Goal: Task Accomplishment & Management: Manage account settings

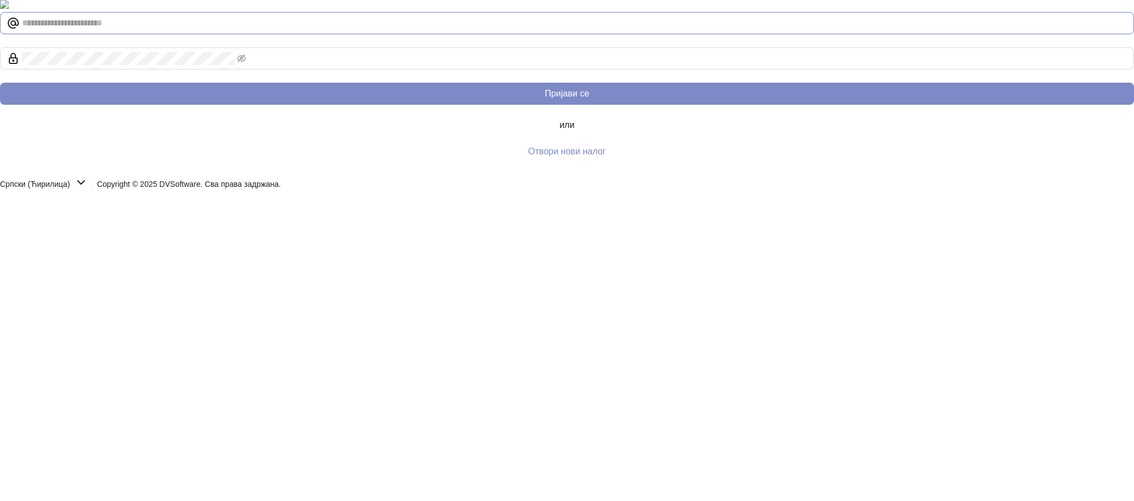
click at [807, 30] on input "text" at bounding box center [574, 23] width 1105 height 13
type input "**********"
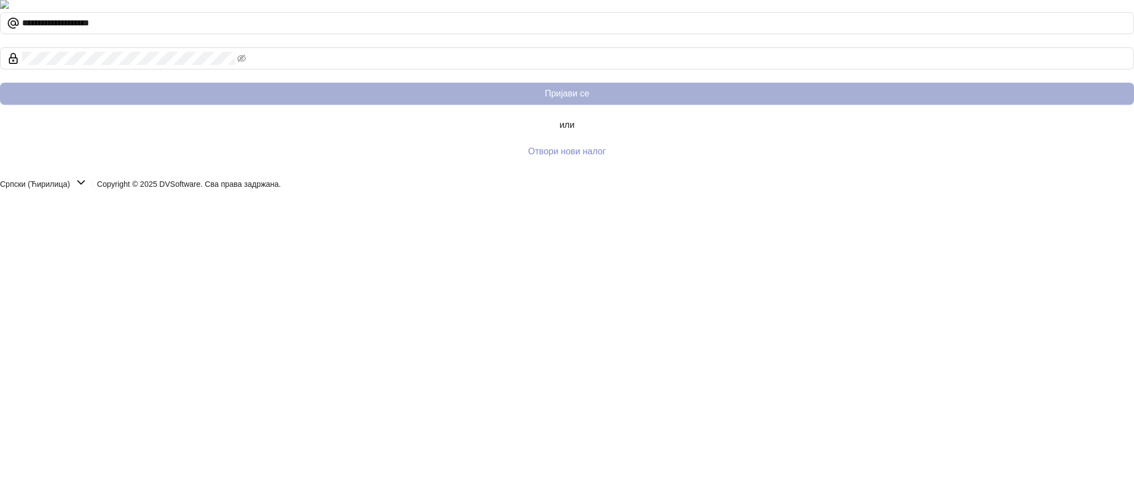
click at [881, 105] on button "Пријави се" at bounding box center [567, 94] width 1134 height 22
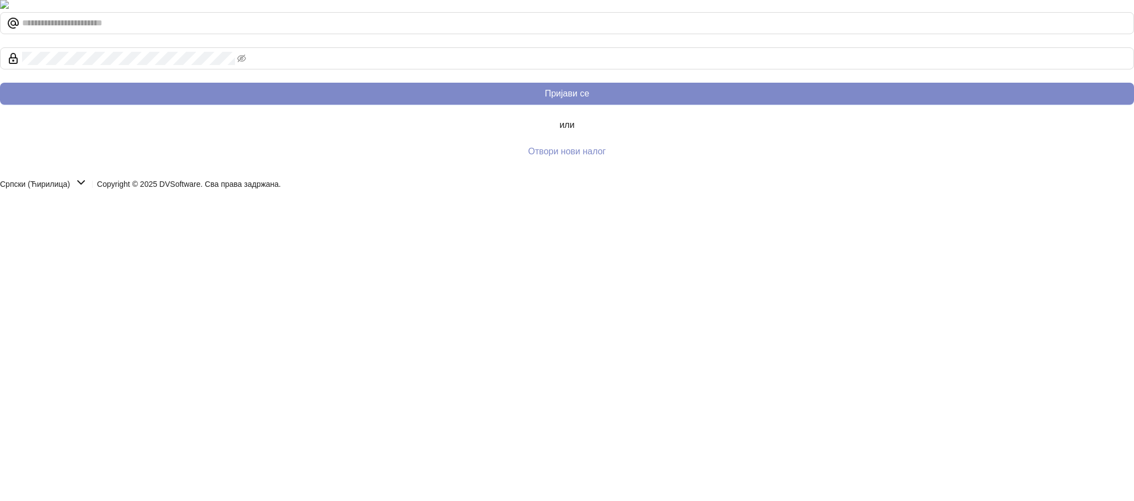
click at [508, 12] on div at bounding box center [567, 6] width 1134 height 12
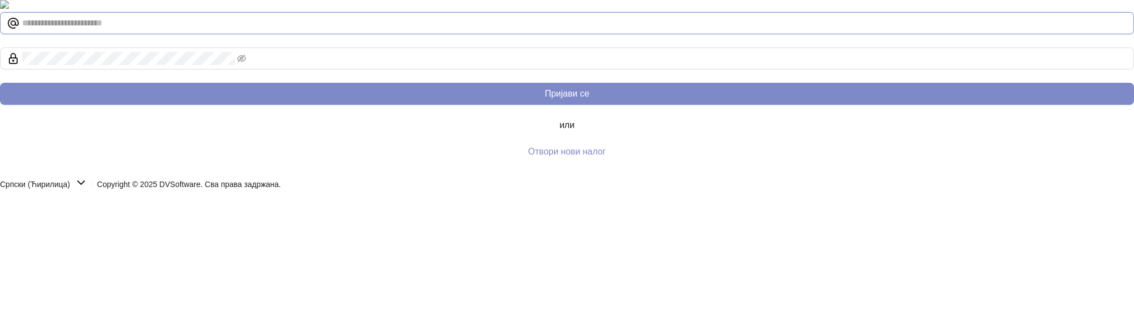
click at [774, 30] on input "text" at bounding box center [574, 23] width 1105 height 13
click at [770, 30] on input "text" at bounding box center [574, 23] width 1105 height 13
type input "**********"
click at [0, 83] on button "Пријави се" at bounding box center [567, 94] width 1134 height 22
click at [793, 34] on span at bounding box center [567, 23] width 1134 height 22
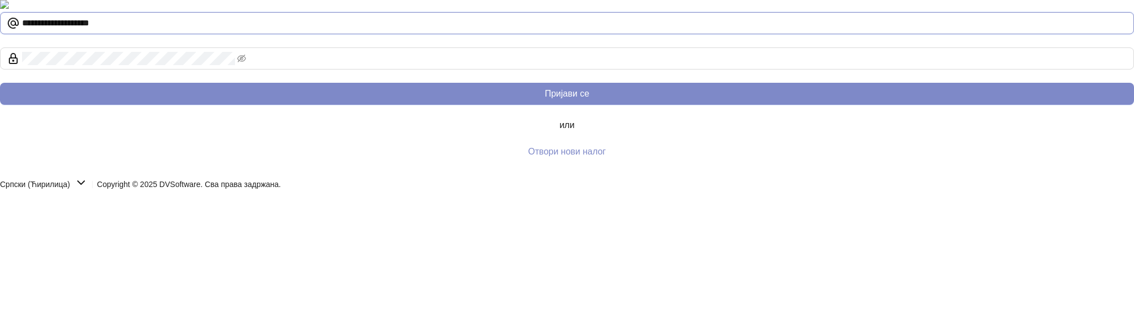
type input "**********"
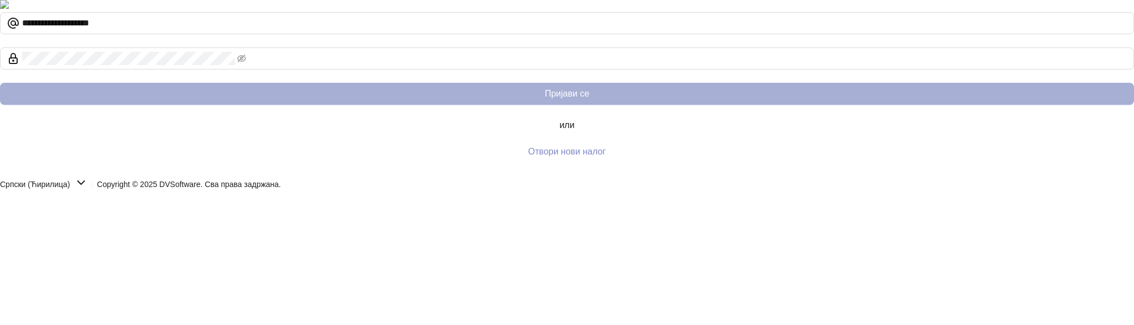
click at [871, 105] on button "Пријави се" at bounding box center [567, 94] width 1134 height 22
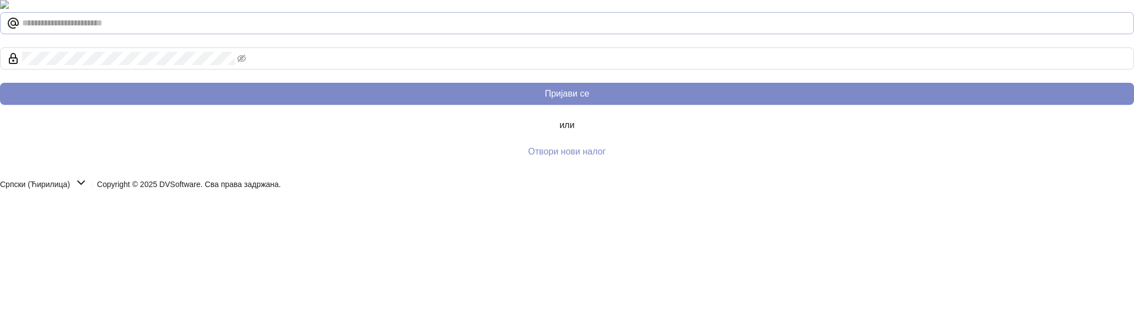
click at [779, 34] on span at bounding box center [567, 23] width 1134 height 22
type input "**********"
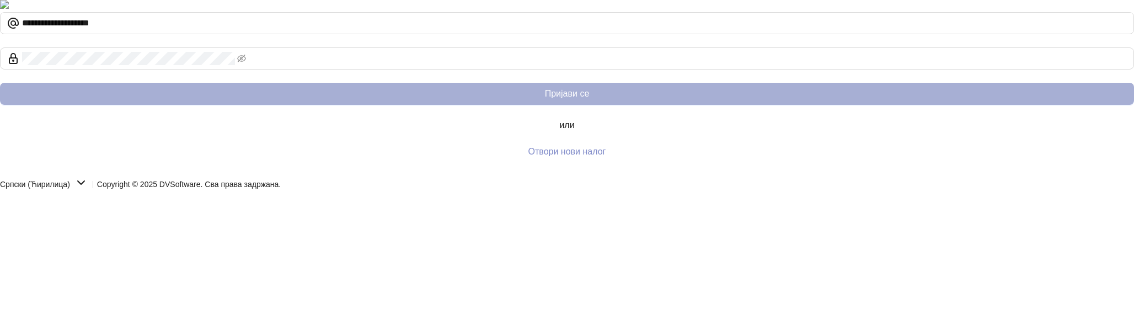
click at [861, 105] on button "Пријави се" at bounding box center [567, 94] width 1134 height 22
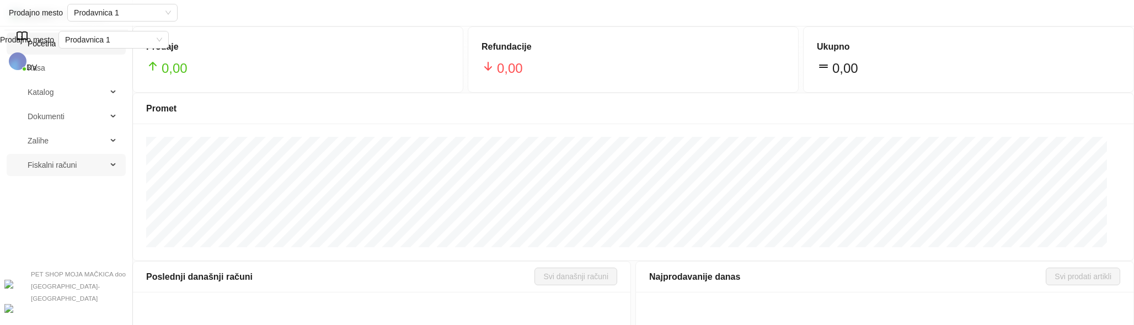
click at [72, 168] on span "Fiskalni računi" at bounding box center [52, 165] width 49 height 22
click at [68, 193] on link "Izdati računi" at bounding box center [73, 191] width 87 height 22
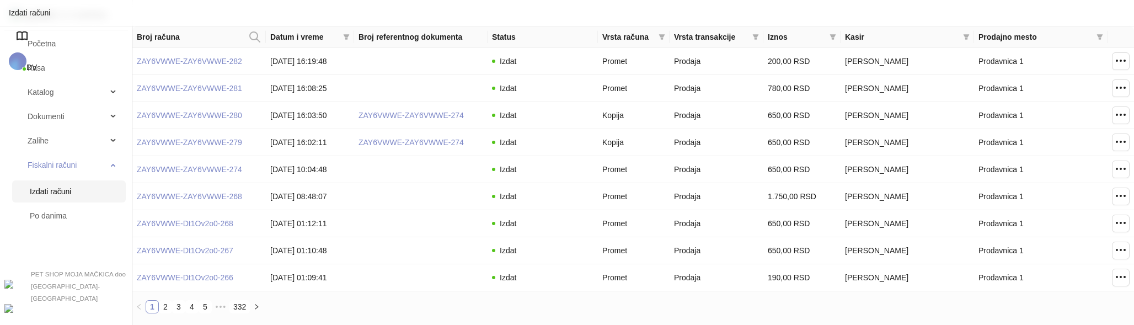
click at [37, 63] on span "DV" at bounding box center [31, 67] width 10 height 9
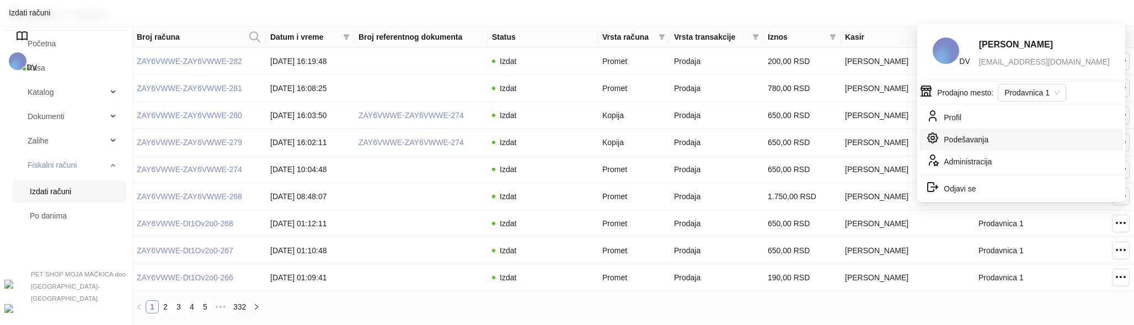
click at [967, 137] on link "Podešavanja" at bounding box center [957, 141] width 62 height 9
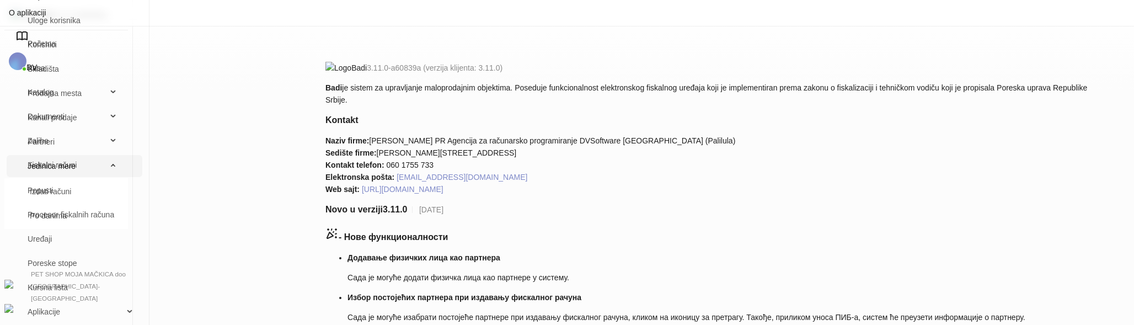
scroll to position [92, 0]
click at [133, 238] on link "Uređaji" at bounding box center [74, 239] width 118 height 22
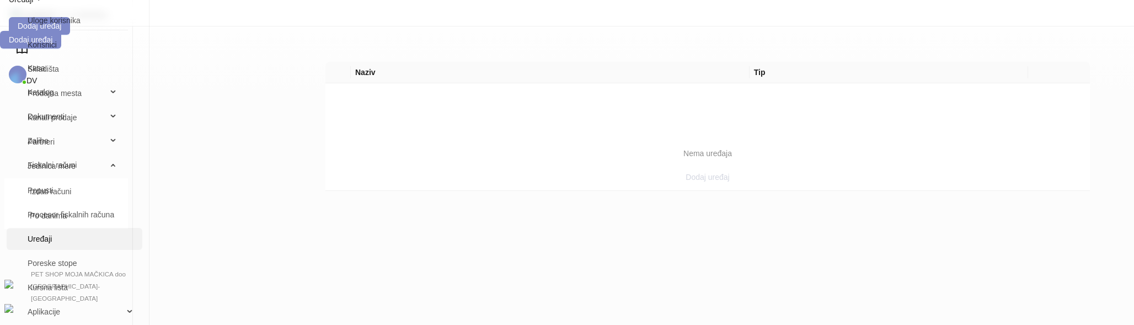
click at [713, 173] on span "Dodaj uređaj" at bounding box center [707, 177] width 44 height 9
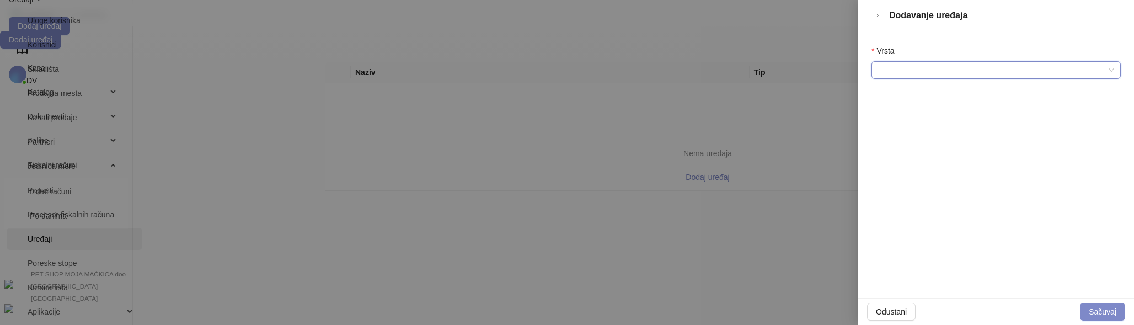
click at [1011, 62] on input "Vrsta" at bounding box center [991, 70] width 226 height 17
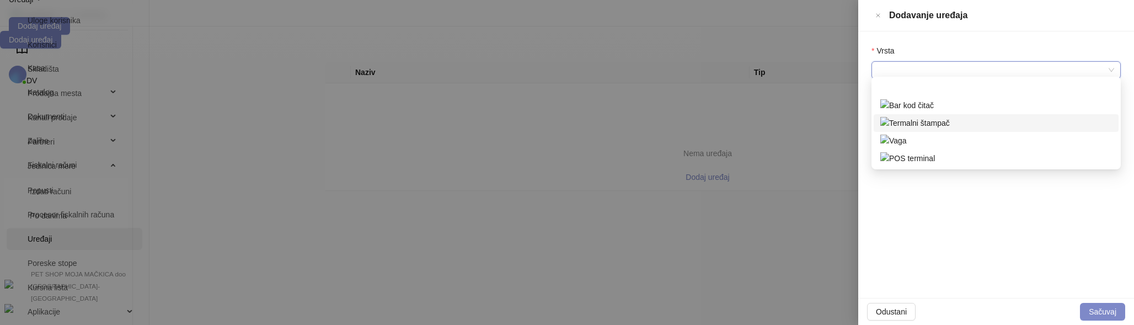
click at [946, 119] on div "Termalni štampač" at bounding box center [996, 123] width 232 height 12
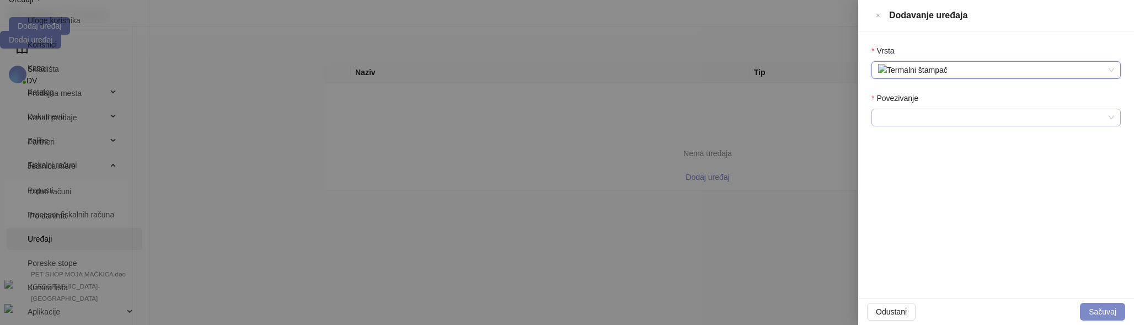
click at [935, 110] on input "Povezivanje" at bounding box center [991, 117] width 226 height 17
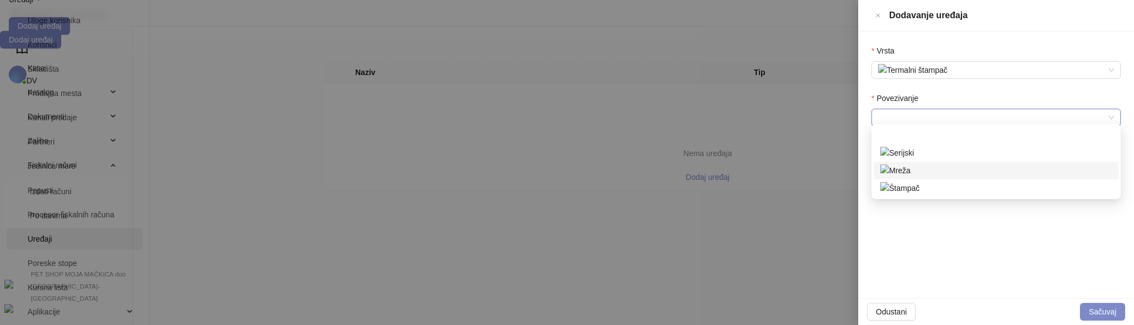
click at [923, 169] on div "Mreža" at bounding box center [996, 170] width 232 height 12
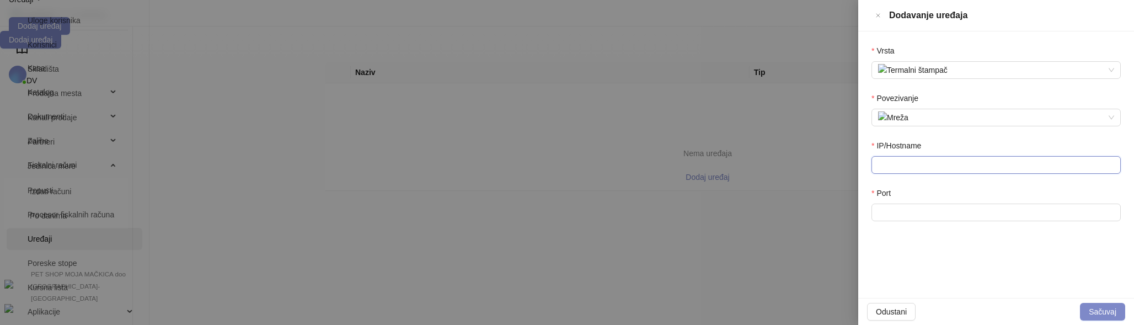
click at [899, 156] on input "IP/Hostname" at bounding box center [995, 165] width 249 height 18
type input "**********"
type input "****"
click at [1106, 307] on button "Sačuvaj" at bounding box center [1102, 312] width 45 height 18
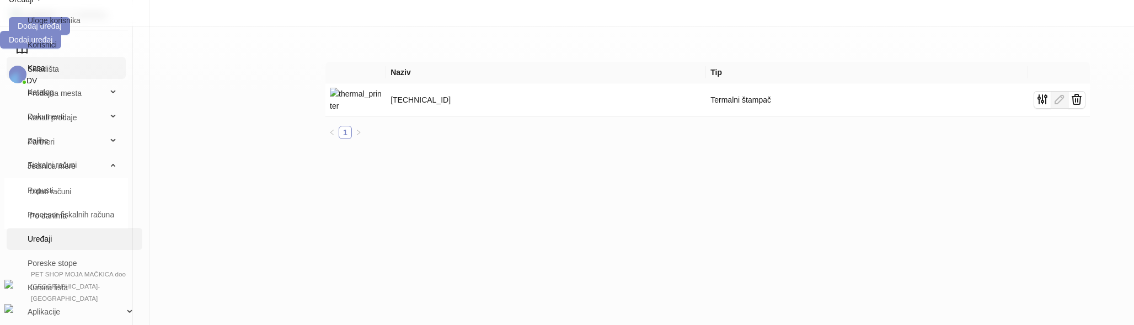
click at [45, 77] on link "Kasa" at bounding box center [65, 68] width 101 height 22
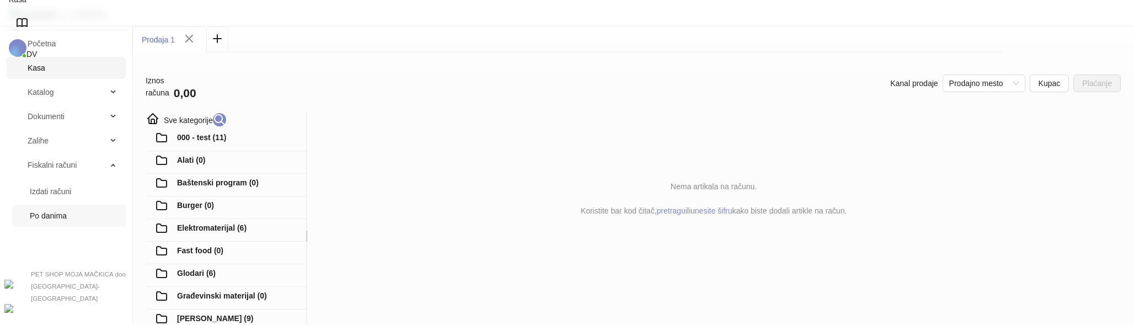
click at [36, 227] on link "Po danima" at bounding box center [73, 216] width 87 height 22
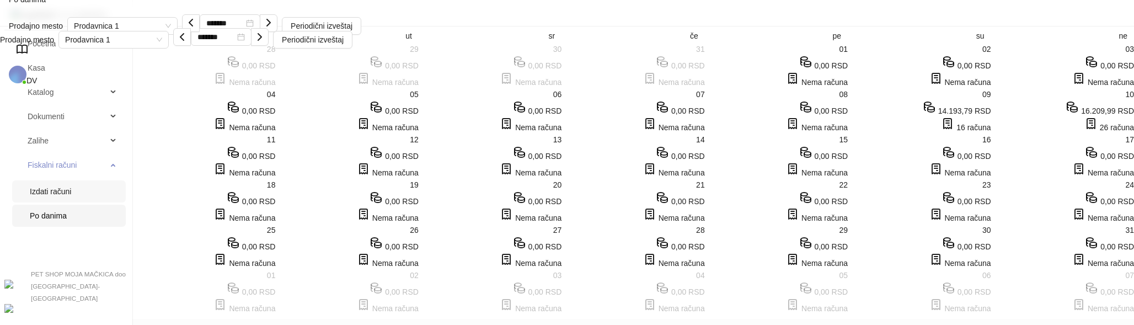
click at [52, 202] on link "Izdati računi" at bounding box center [73, 191] width 87 height 22
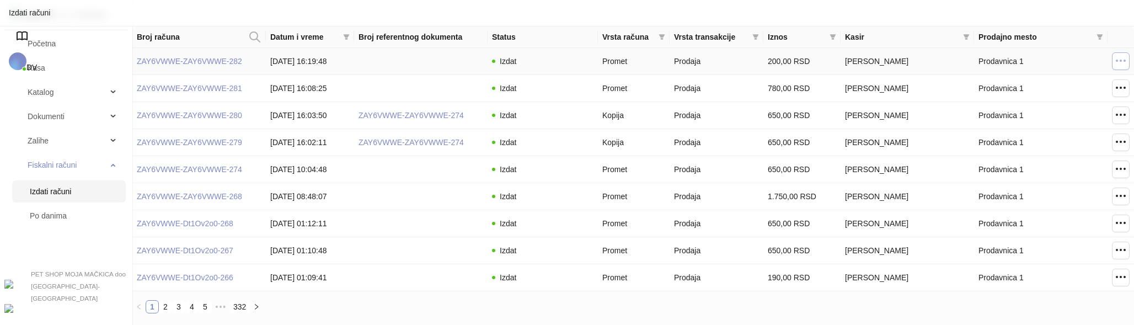
click at [1117, 63] on icon "button" at bounding box center [1120, 60] width 13 height 13
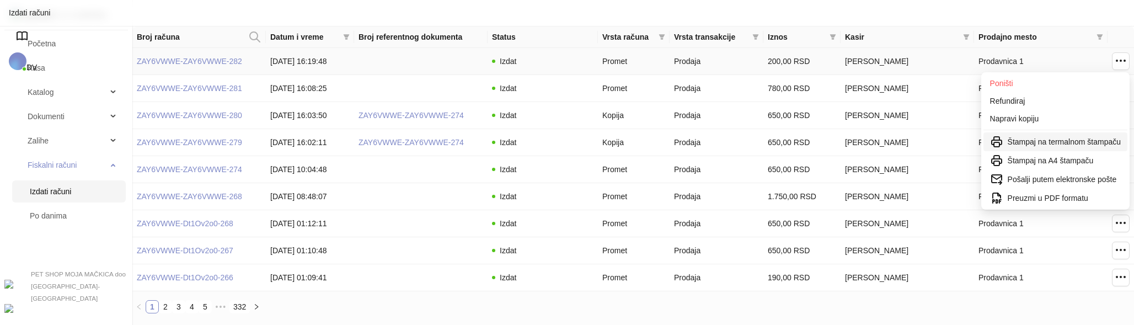
click at [1034, 141] on span "Štampaj na termalnom štampaču" at bounding box center [1063, 142] width 113 height 12
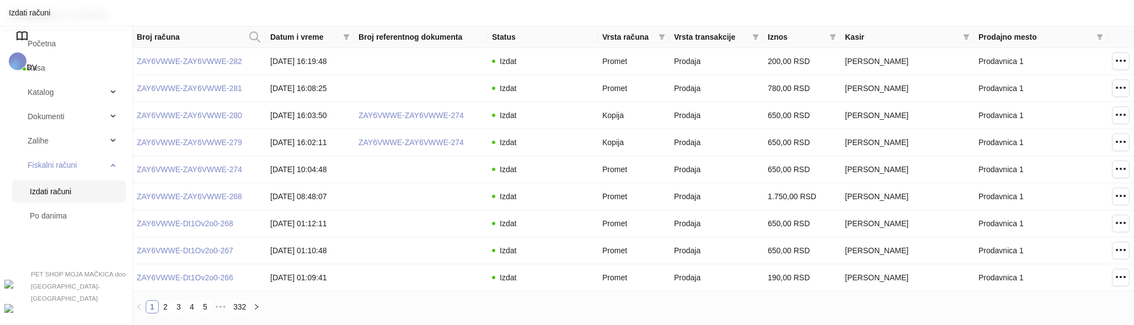
click at [37, 63] on span "DV" at bounding box center [31, 67] width 10 height 9
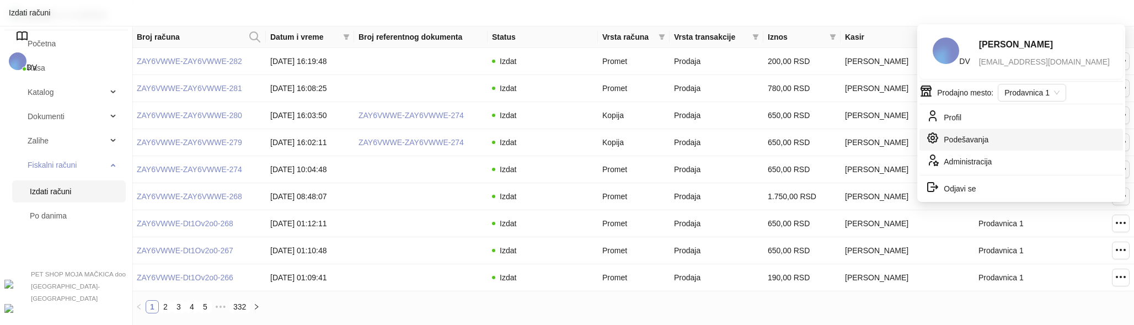
click at [988, 137] on link "Podešavanja" at bounding box center [957, 141] width 62 height 9
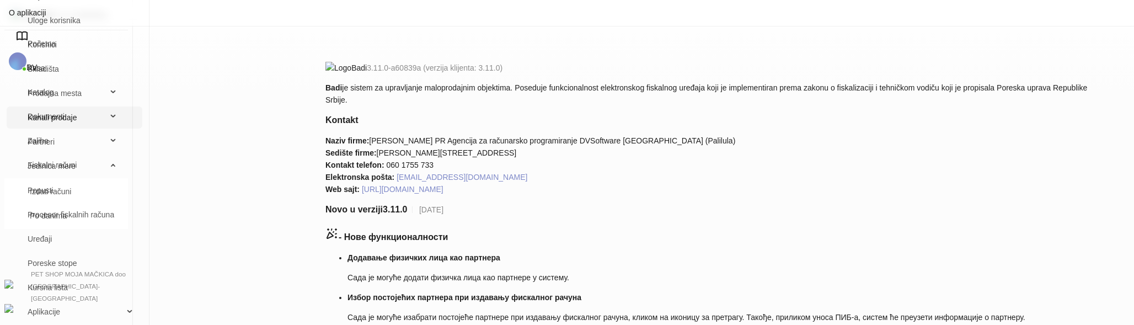
scroll to position [92, 0]
click at [133, 240] on link "Uređaji" at bounding box center [74, 239] width 118 height 22
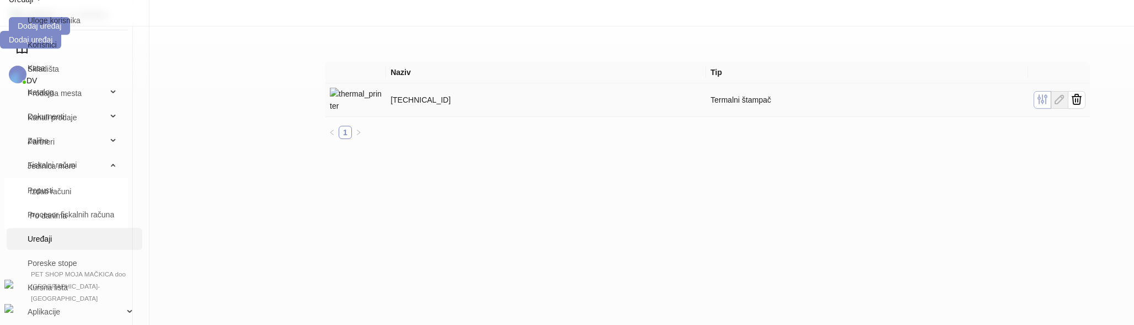
click at [1049, 93] on span "button" at bounding box center [1042, 100] width 13 height 14
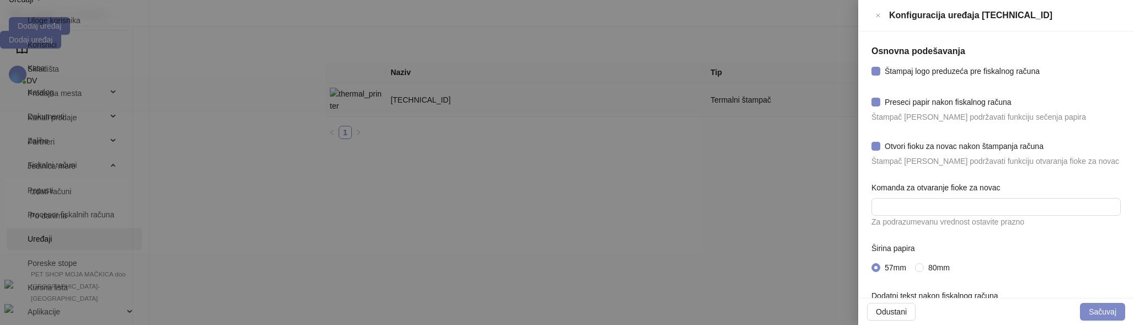
click at [936, 271] on div "57mm 80mm" at bounding box center [995, 268] width 249 height 18
click at [936, 263] on span "80mm" at bounding box center [939, 267] width 30 height 12
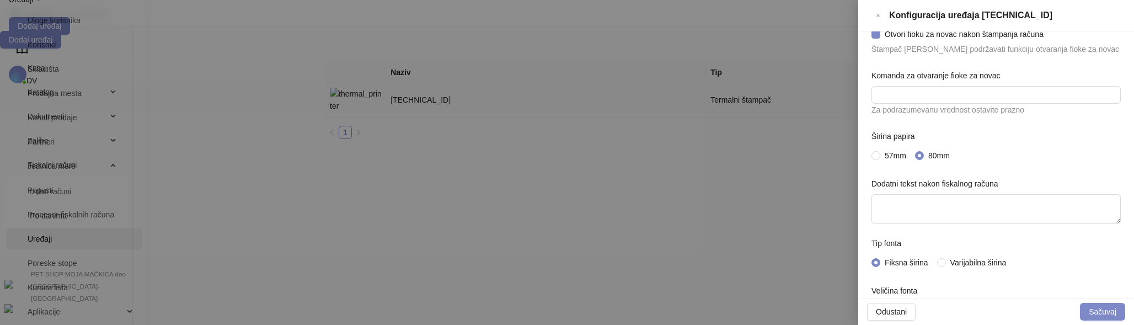
scroll to position [116, 0]
click at [954, 250] on div "Fiksna širina Varijabilna širina" at bounding box center [995, 259] width 249 height 18
click at [954, 253] on span "Varijabilna širina" at bounding box center [978, 259] width 65 height 12
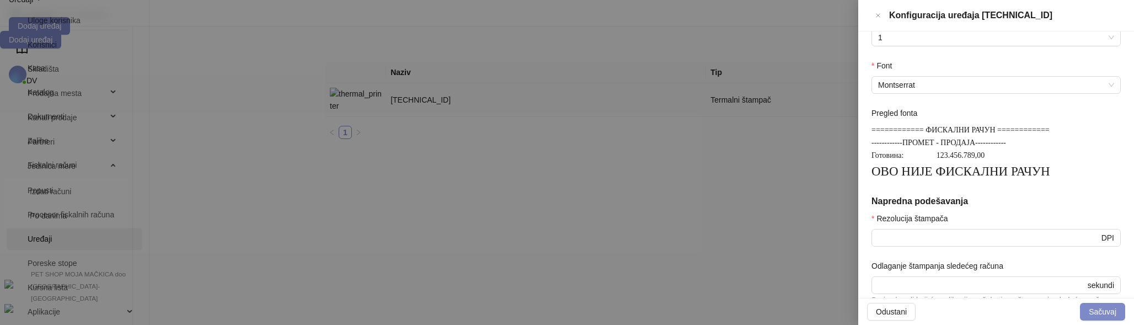
scroll to position [379, 0]
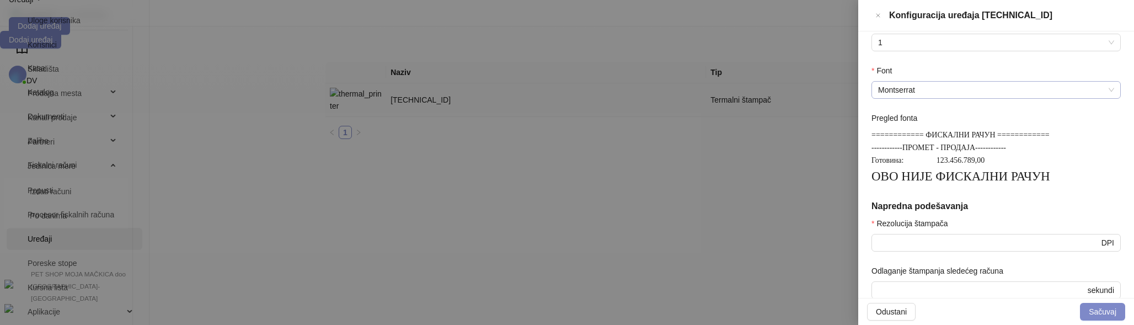
click at [974, 87] on span "Montserrat" at bounding box center [996, 90] width 236 height 17
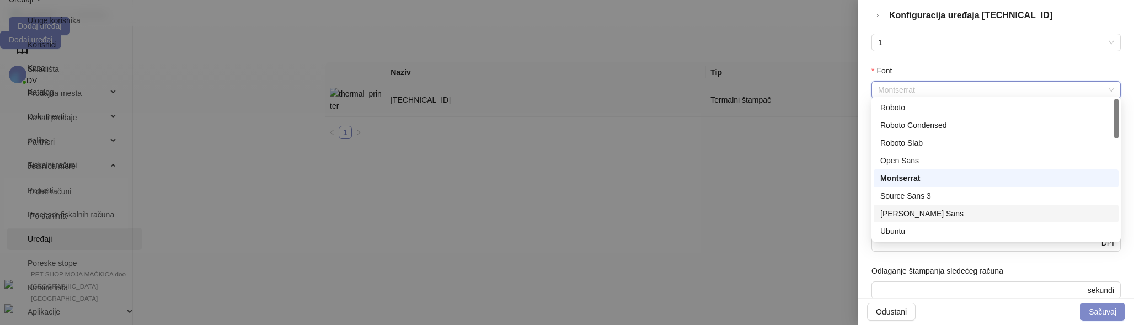
click at [908, 215] on div "Noto Sans" at bounding box center [996, 213] width 232 height 12
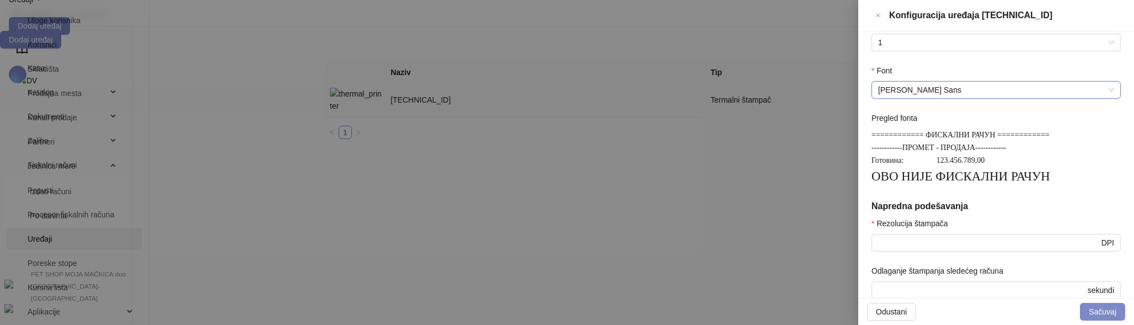
click at [971, 87] on span "Noto Sans" at bounding box center [996, 90] width 236 height 17
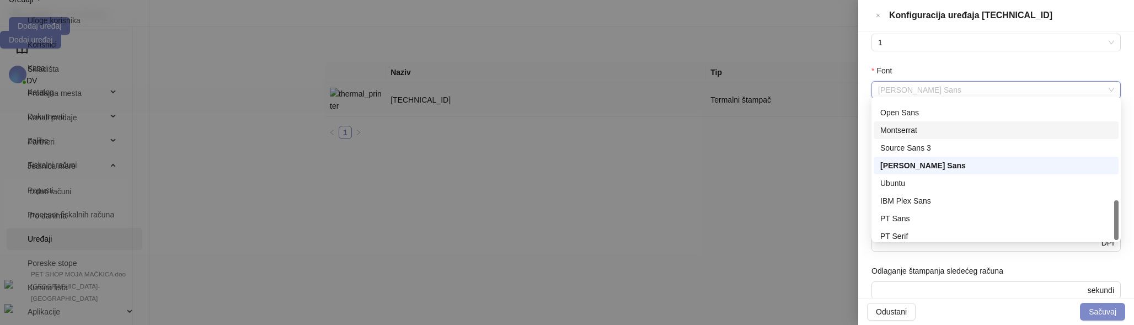
scroll to position [53, 0]
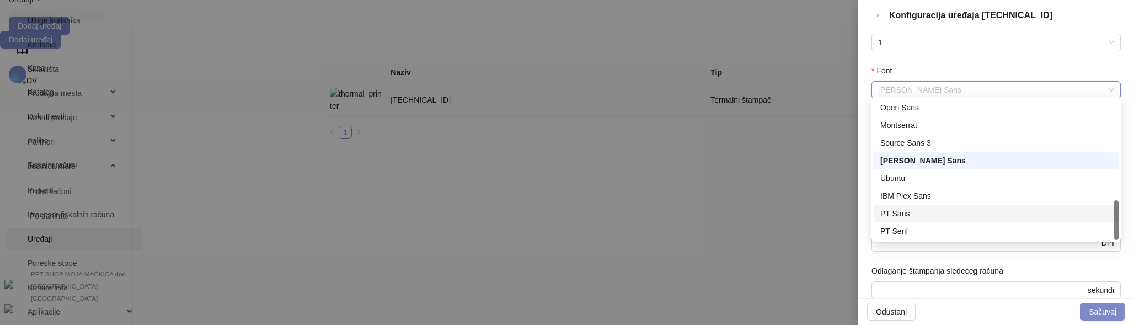
click at [913, 219] on div "PT Sans" at bounding box center [995, 214] width 245 height 18
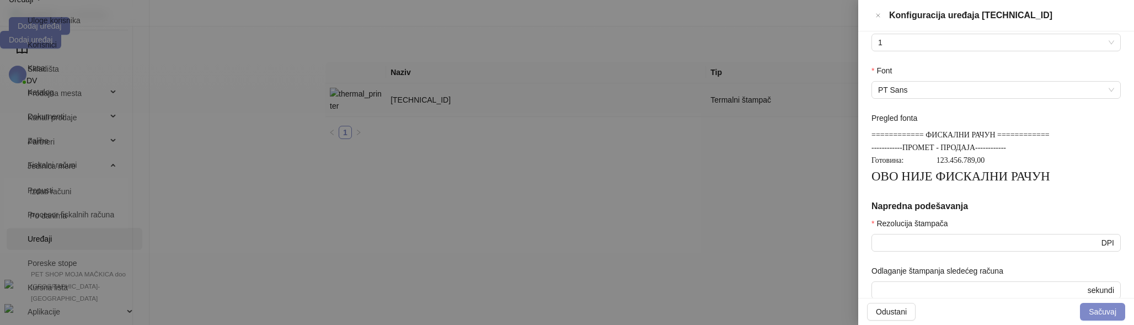
click at [980, 72] on div "Font" at bounding box center [995, 73] width 249 height 17
click at [980, 84] on span "PT Sans" at bounding box center [996, 90] width 236 height 17
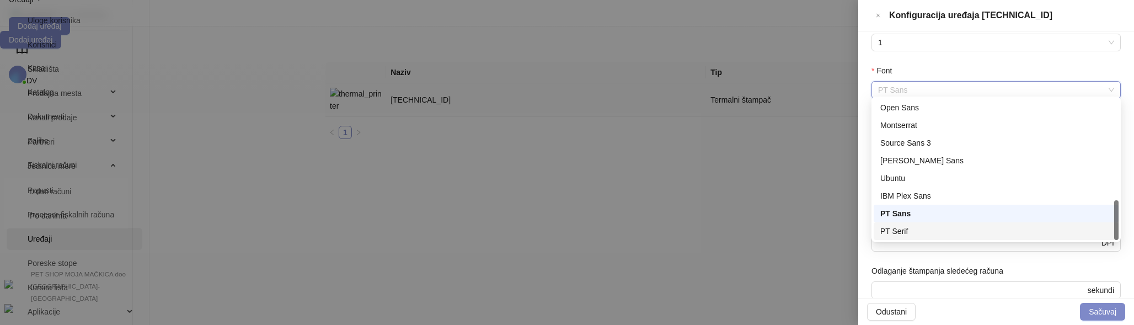
click at [901, 229] on div "PT Serif" at bounding box center [996, 231] width 232 height 12
click at [1005, 82] on span "PT Serif" at bounding box center [996, 90] width 236 height 17
click at [923, 196] on div "IBM Plex Sans" at bounding box center [996, 196] width 232 height 12
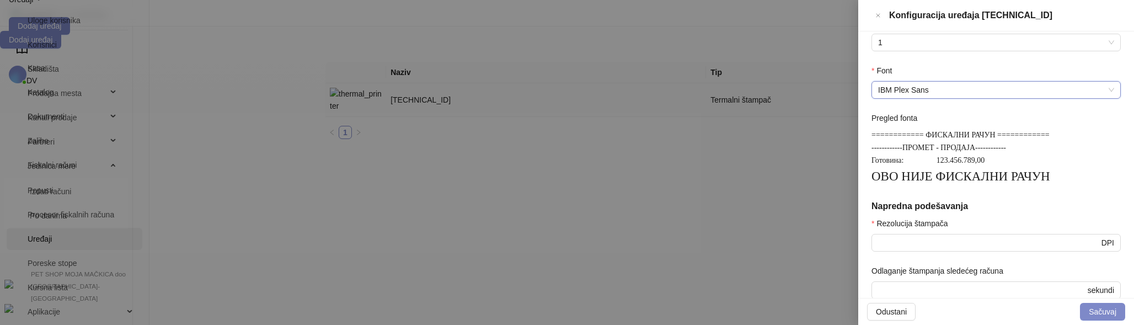
scroll to position [486, 0]
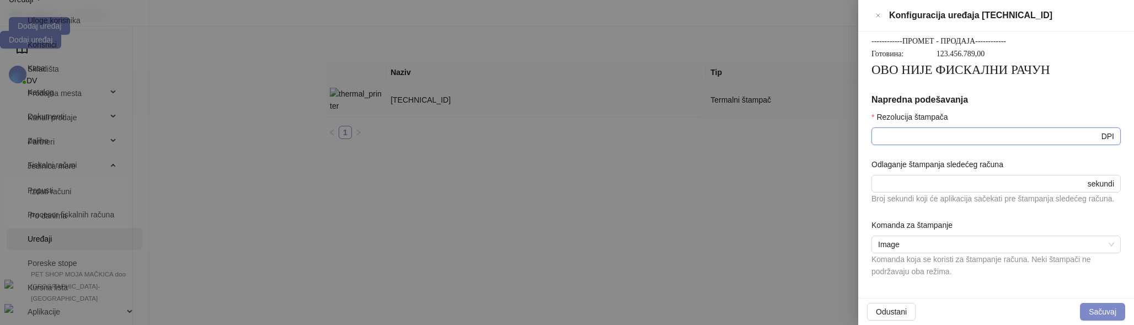
click at [982, 130] on input "***" at bounding box center [988, 136] width 221 height 12
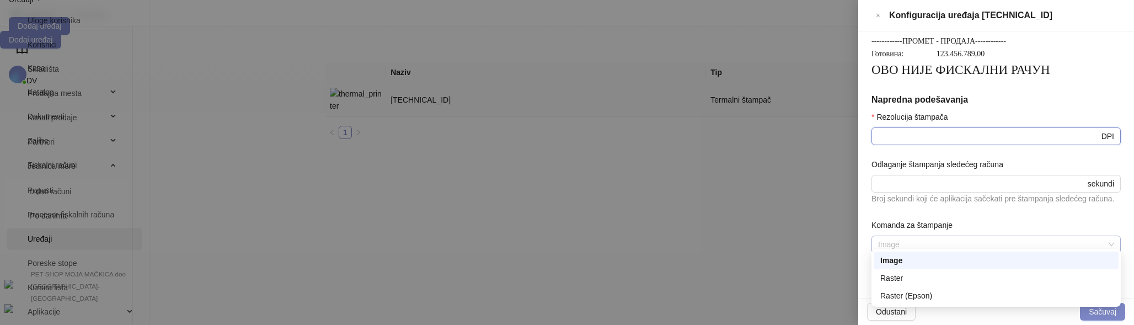
click at [932, 236] on span "Image" at bounding box center [996, 244] width 236 height 17
type input "***"
click at [903, 301] on div "Raster (Epson)" at bounding box center [996, 295] width 232 height 12
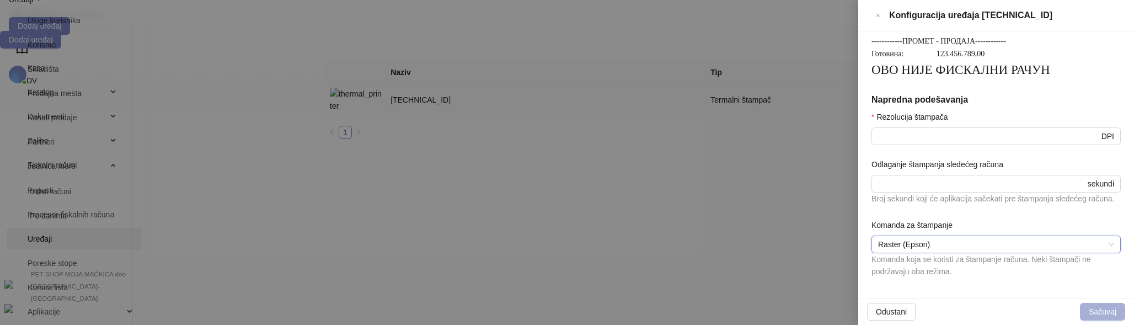
click at [1098, 312] on button "Sačuvaj" at bounding box center [1102, 312] width 45 height 18
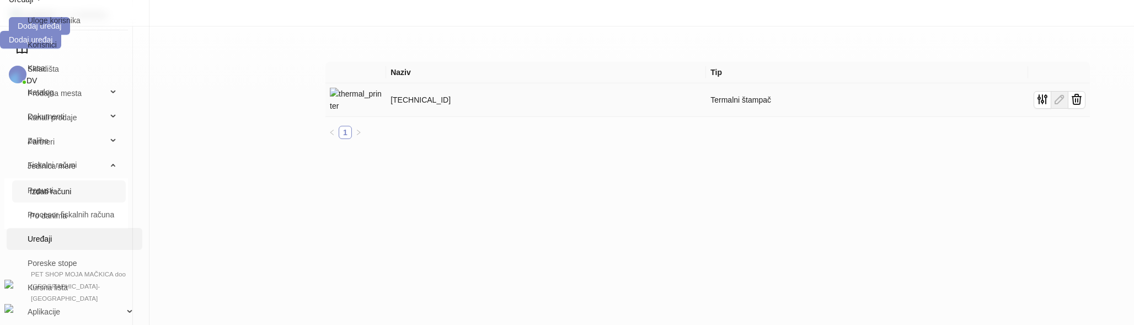
click at [74, 202] on link "Izdati računi" at bounding box center [73, 191] width 87 height 22
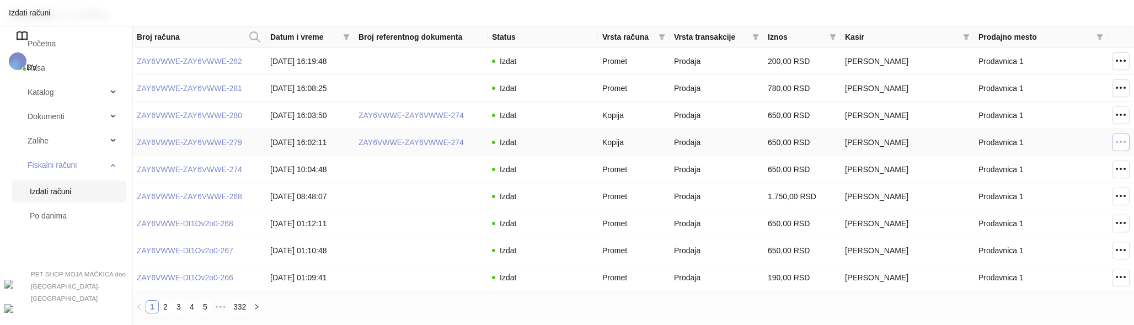
click at [1120, 144] on icon "button" at bounding box center [1120, 141] width 13 height 13
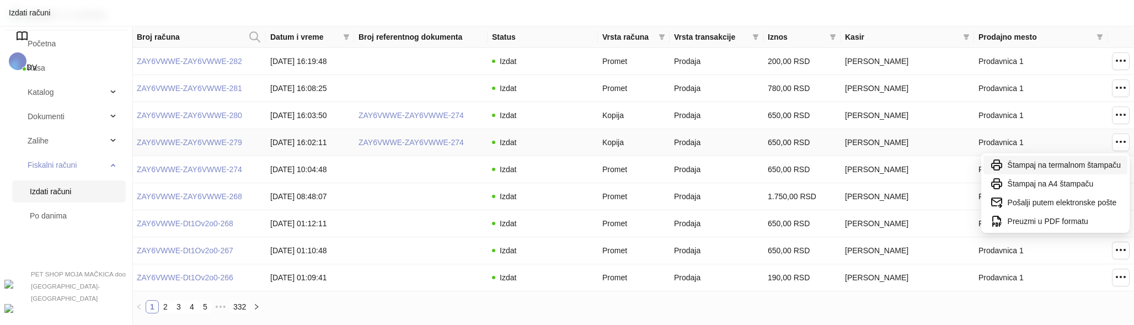
click at [1089, 160] on span "Štampaj na termalnom štampaču" at bounding box center [1063, 165] width 113 height 12
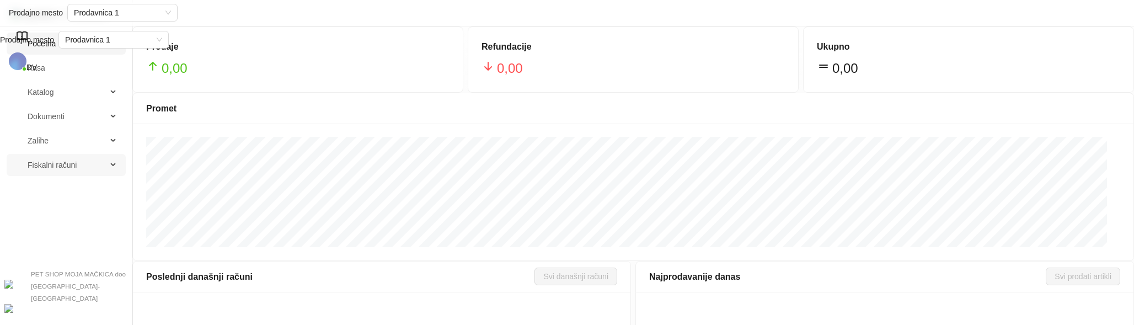
click at [78, 174] on span "Fiskalni računi" at bounding box center [61, 165] width 92 height 22
click at [70, 191] on link "Izdati računi" at bounding box center [73, 191] width 87 height 22
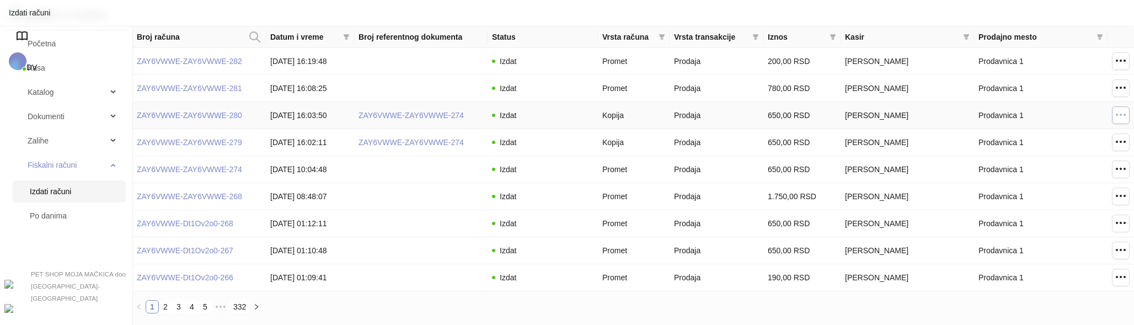
click at [1122, 113] on icon "button" at bounding box center [1120, 114] width 13 height 13
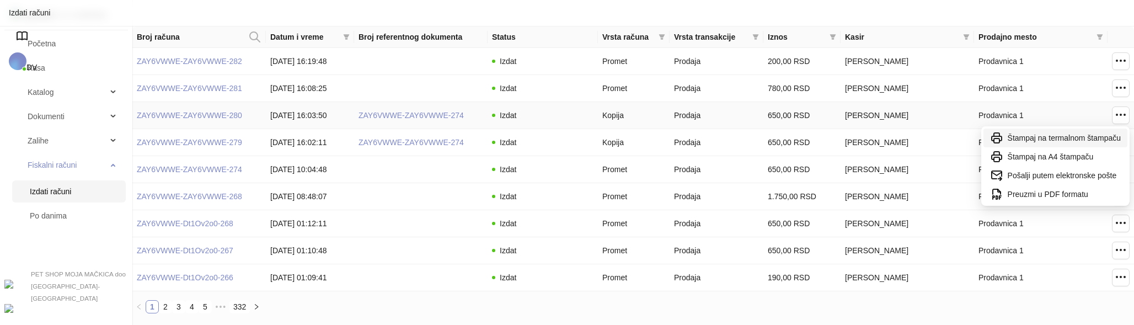
click at [1056, 138] on span "Štampaj na termalnom štampaču" at bounding box center [1063, 138] width 113 height 12
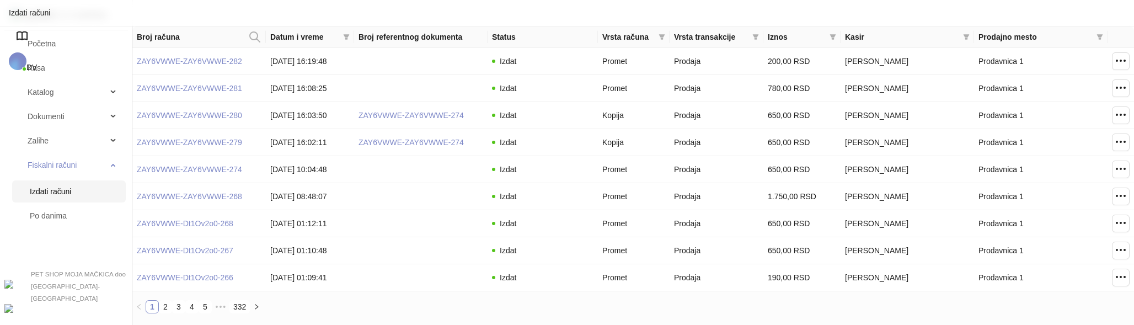
click at [37, 63] on span "DV" at bounding box center [31, 67] width 10 height 9
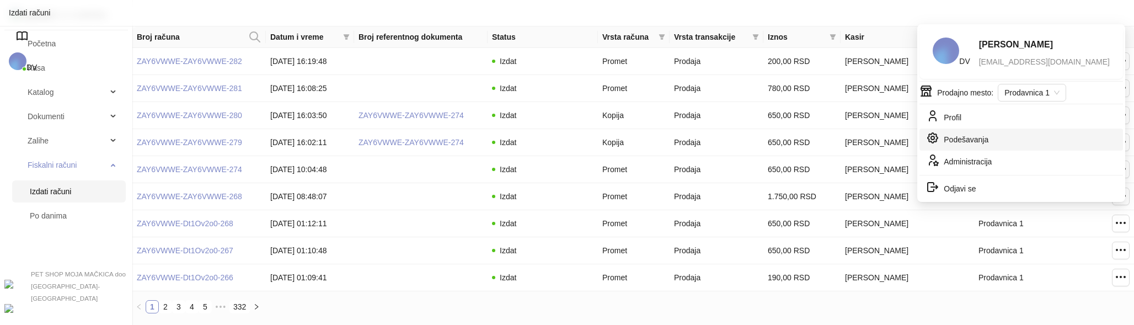
click at [987, 137] on link "Podešavanja" at bounding box center [957, 141] width 62 height 9
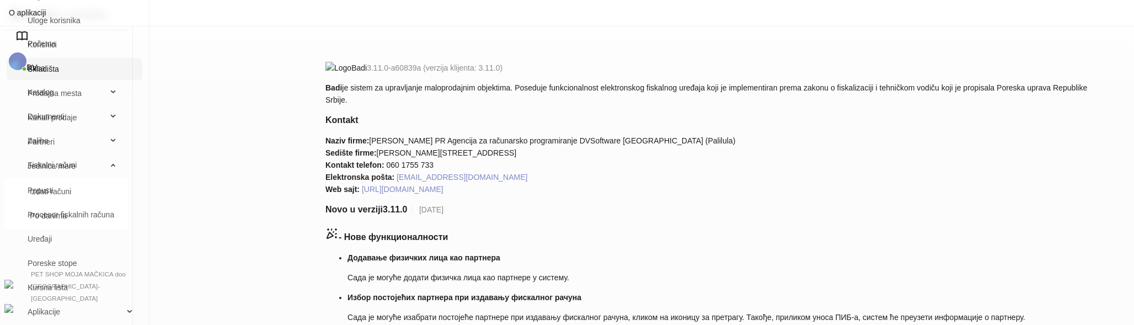
scroll to position [92, 0]
click at [133, 238] on link "Uređaji" at bounding box center [74, 239] width 118 height 22
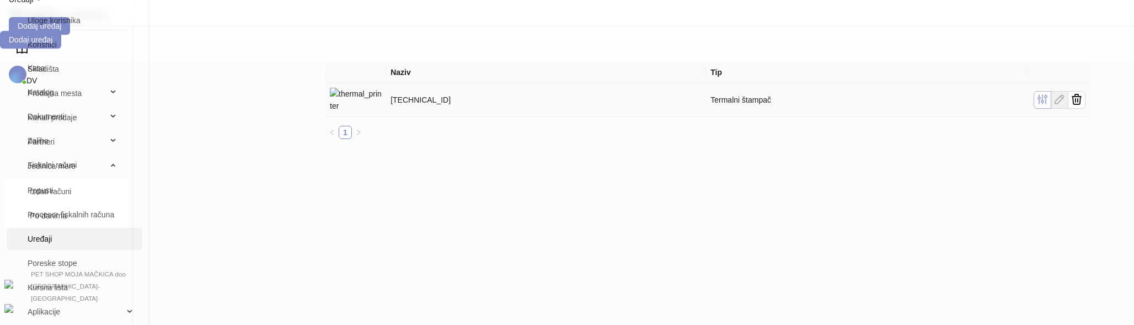
click at [1049, 93] on icon "button" at bounding box center [1042, 99] width 13 height 13
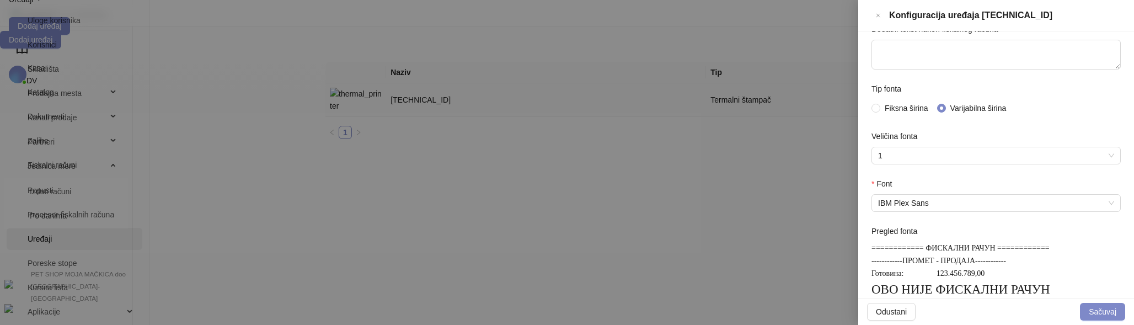
scroll to position [276, 0]
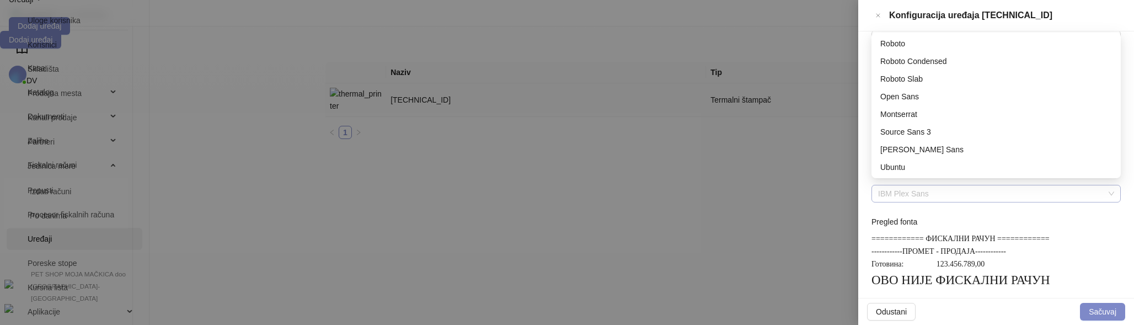
click at [1031, 185] on span "IBM Plex Sans" at bounding box center [996, 193] width 236 height 17
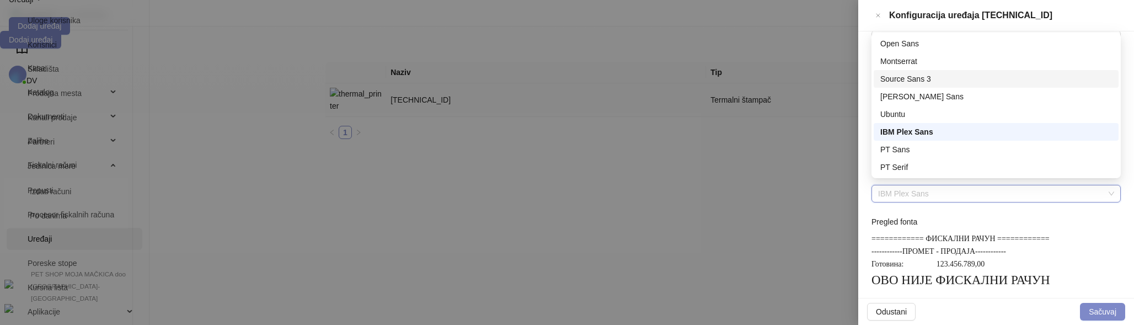
scroll to position [0, 0]
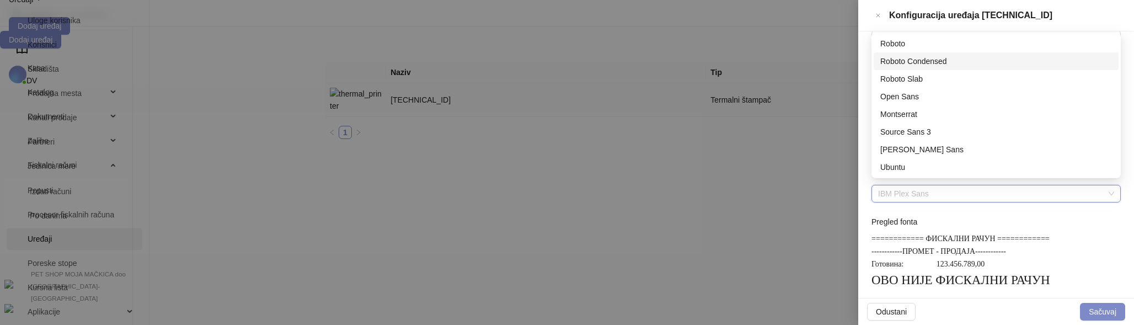
click at [963, 63] on div "Roboto Condensed" at bounding box center [996, 61] width 232 height 12
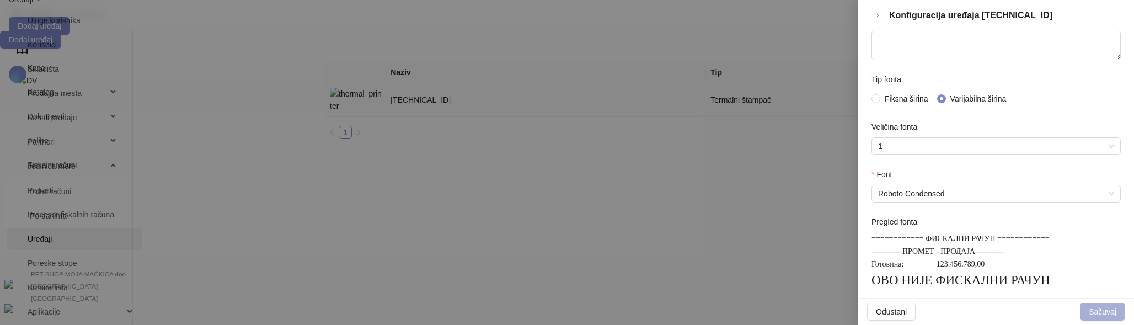
click at [1093, 309] on button "Sačuvaj" at bounding box center [1102, 312] width 45 height 18
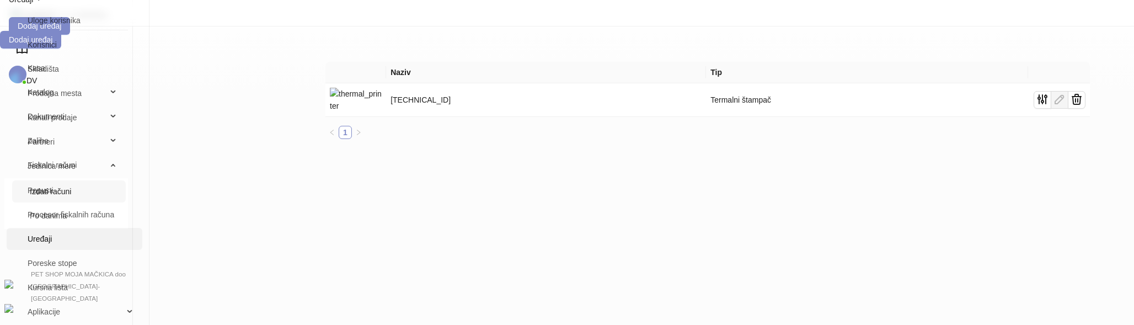
click at [74, 202] on link "Izdati računi" at bounding box center [73, 191] width 87 height 22
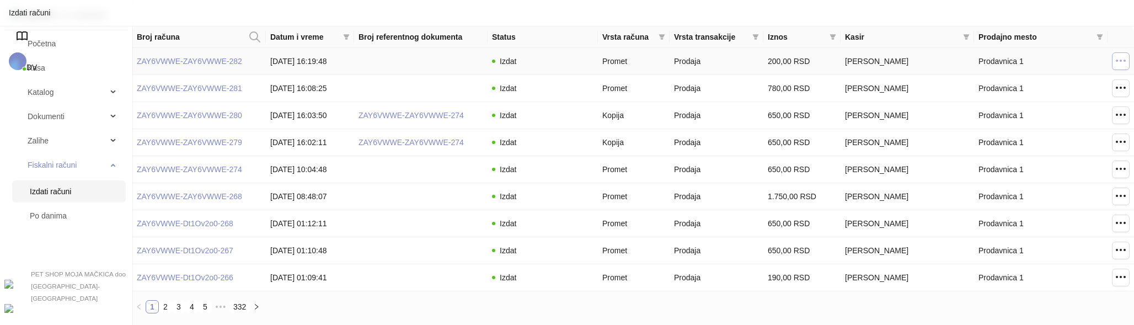
click at [1123, 63] on icon "button" at bounding box center [1120, 60] width 13 height 13
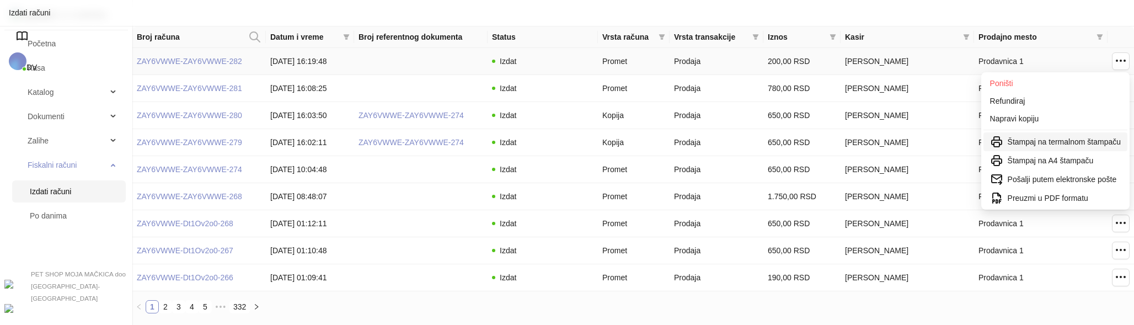
click at [1056, 141] on span "Štampaj na termalnom štampaču" at bounding box center [1063, 142] width 113 height 12
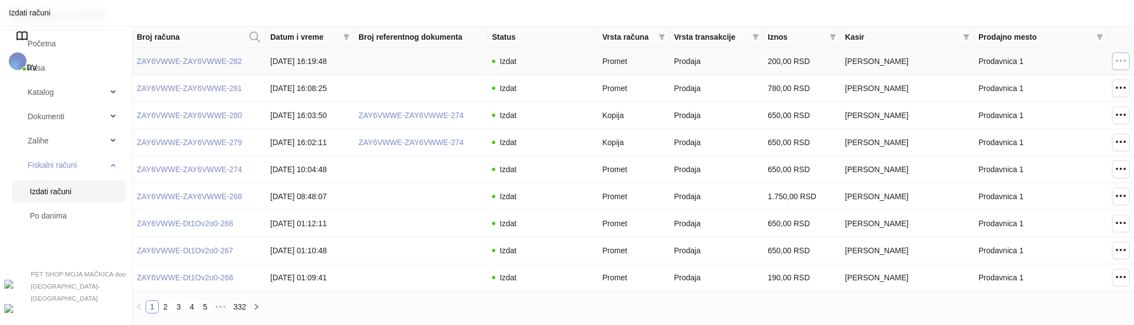
click at [1115, 67] on button "button" at bounding box center [1121, 61] width 18 height 18
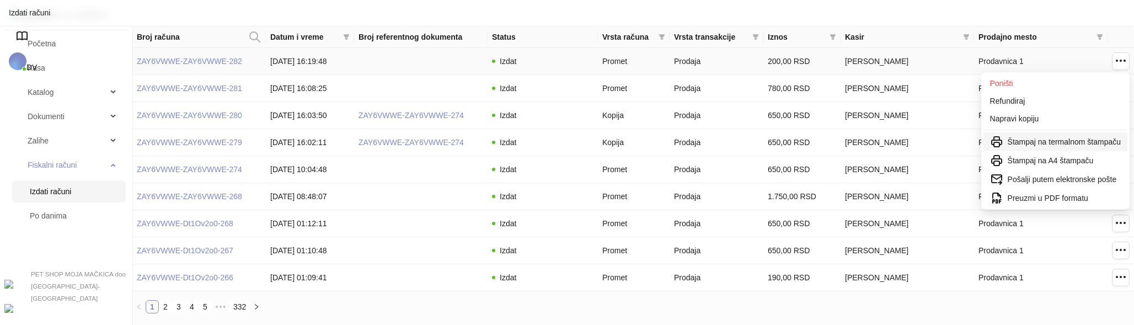
click at [1074, 139] on span "Štampaj na termalnom štampaču" at bounding box center [1063, 142] width 113 height 12
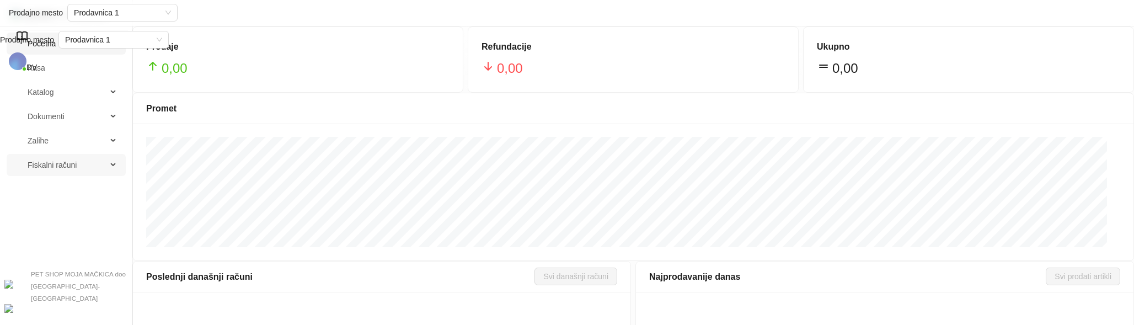
click at [70, 176] on span "Fiskalni računi" at bounding box center [52, 165] width 49 height 22
click at [66, 195] on link "Izdati računi" at bounding box center [73, 191] width 87 height 22
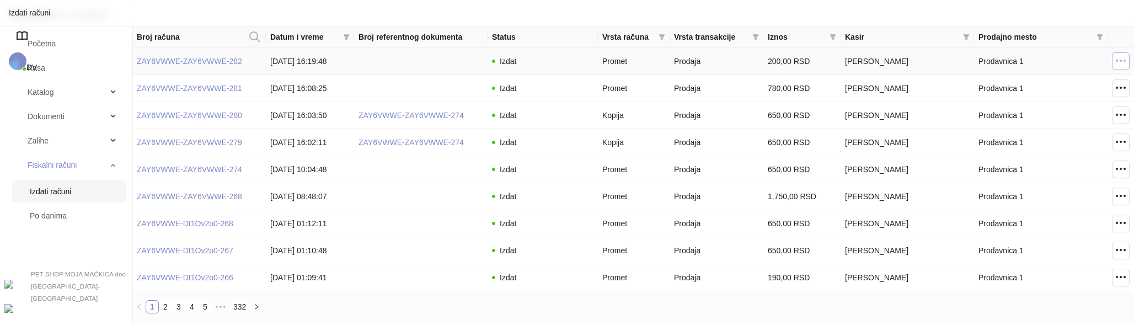
click at [1125, 62] on button "button" at bounding box center [1121, 61] width 18 height 18
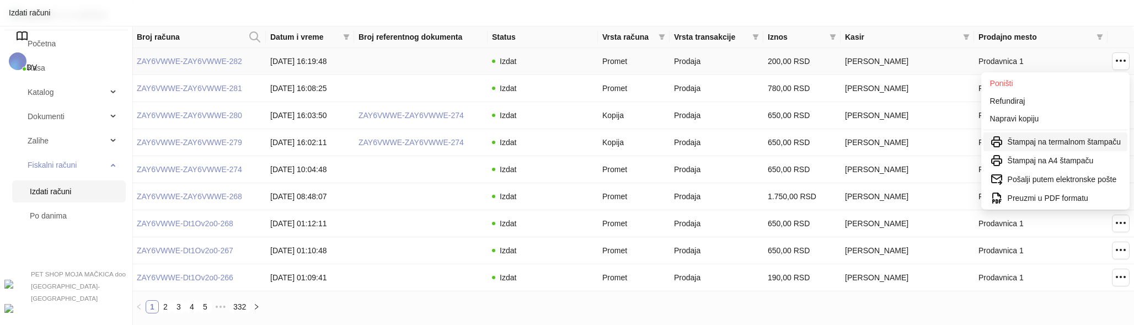
click at [1038, 137] on span "Štampaj na termalnom štampaču" at bounding box center [1063, 142] width 113 height 12
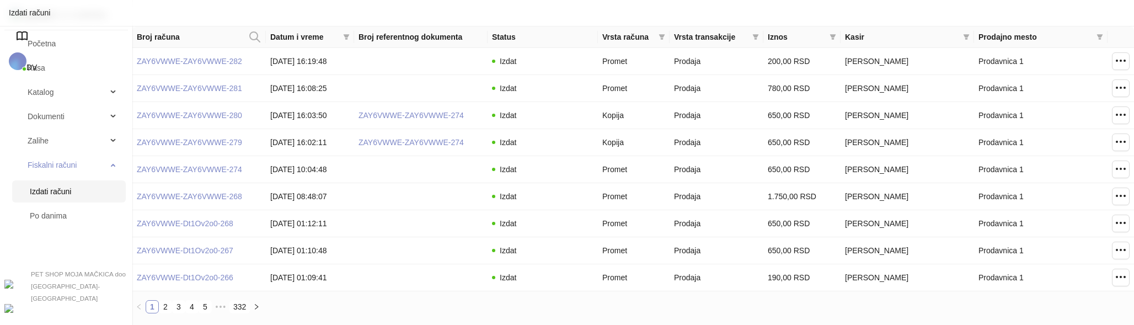
click at [37, 63] on span "DV" at bounding box center [31, 67] width 10 height 9
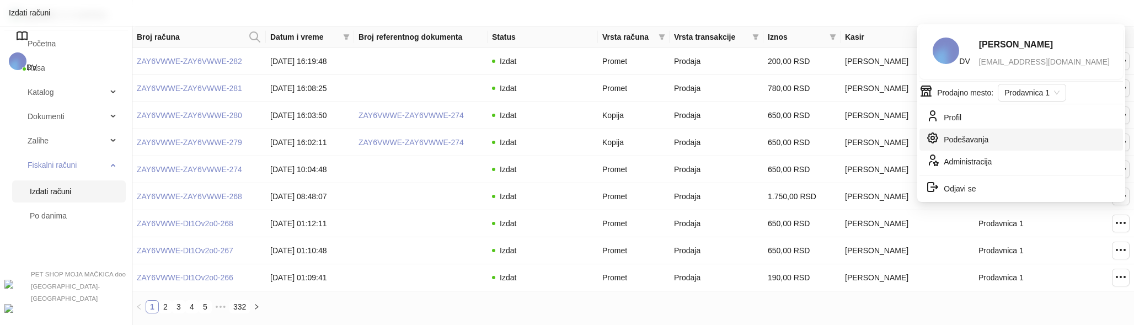
click at [971, 137] on link "Podešavanja" at bounding box center [957, 141] width 62 height 9
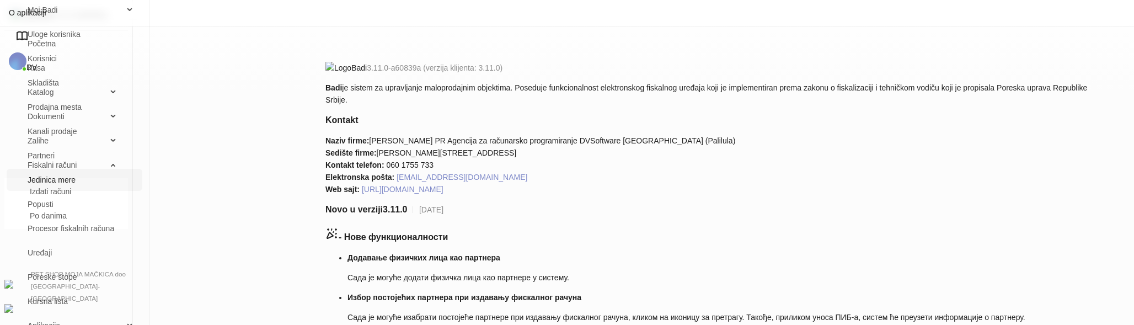
scroll to position [46, 0]
click at [144, 272] on ul "O aplikaciji Preduzeće Moj Badi Uloge korisnika Korisnici Skladišta Prodajna [P…" at bounding box center [74, 149] width 140 height 390
click at [133, 269] on link "Uređaji" at bounding box center [74, 258] width 118 height 22
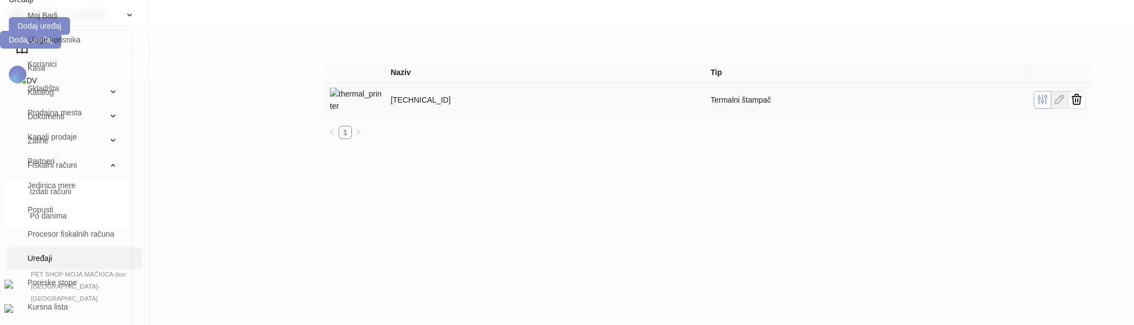
click at [1049, 93] on icon "button" at bounding box center [1042, 99] width 13 height 13
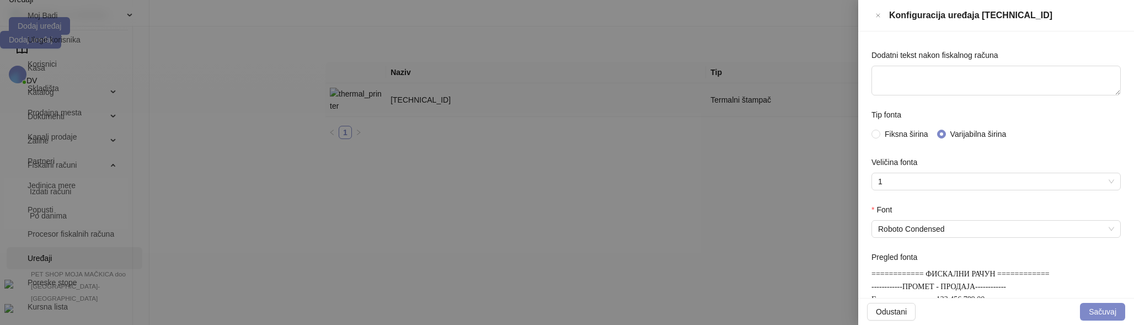
scroll to position [240, 0]
click at [906, 128] on span "Fiksna širina" at bounding box center [906, 134] width 52 height 12
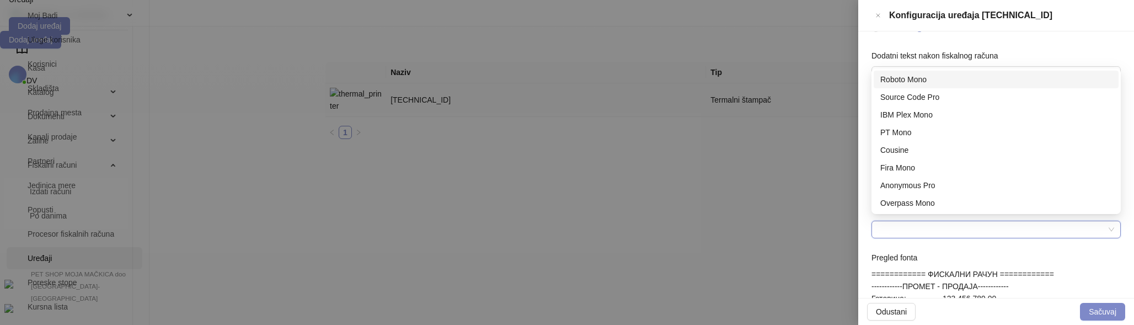
click at [943, 221] on input "Font" at bounding box center [991, 229] width 226 height 17
click at [959, 99] on div "Source Code Pro" at bounding box center [996, 97] width 232 height 12
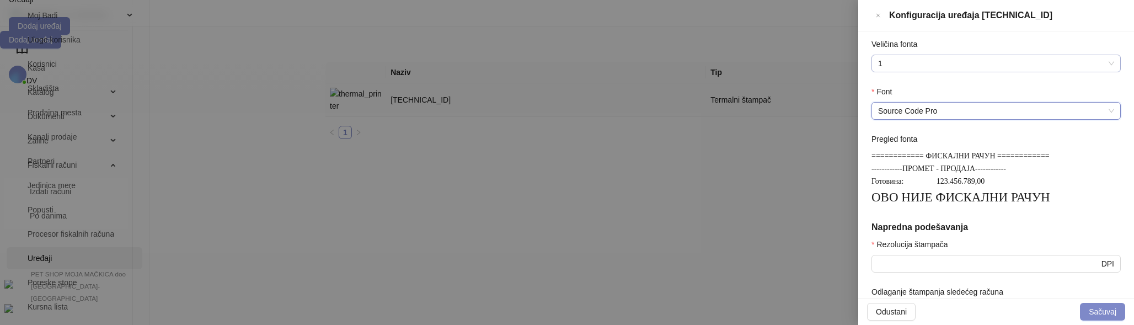
scroll to position [361, 0]
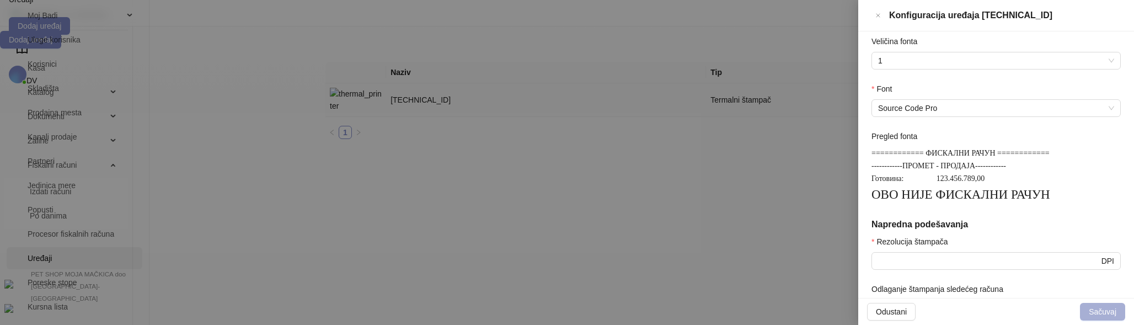
click at [1096, 306] on button "Sačuvaj" at bounding box center [1102, 312] width 45 height 18
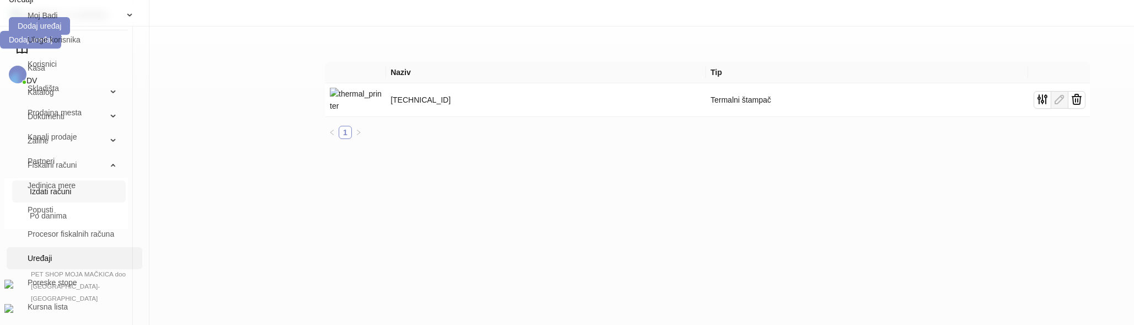
click at [62, 198] on link "Izdati računi" at bounding box center [73, 191] width 87 height 22
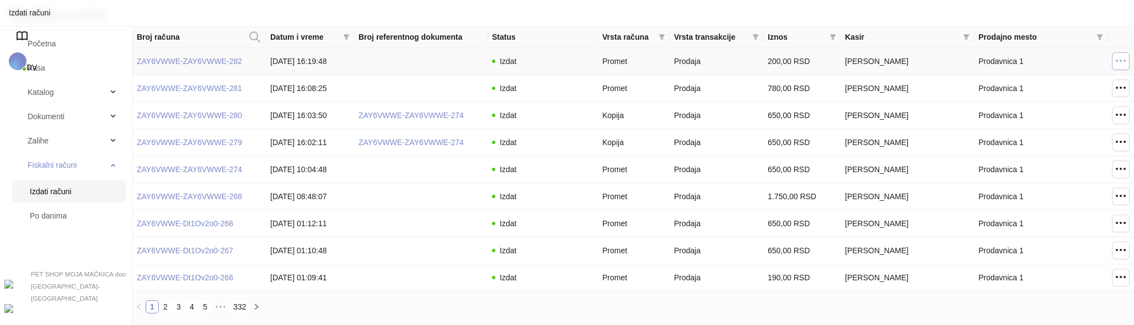
click at [1127, 64] on button "button" at bounding box center [1121, 61] width 18 height 18
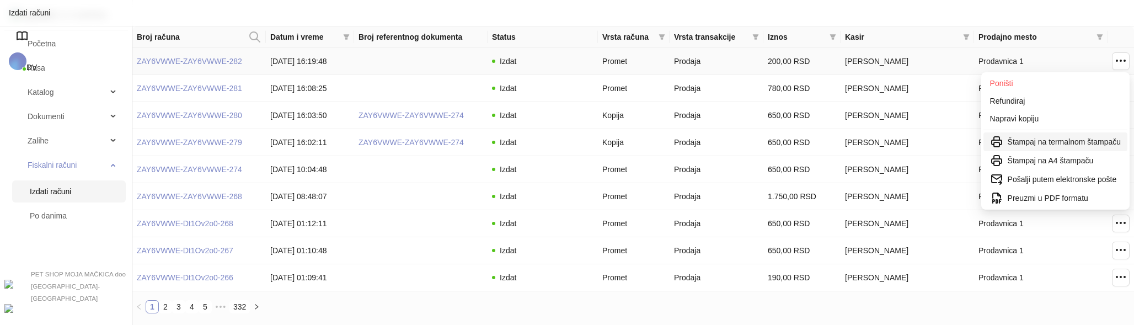
click at [1054, 142] on span "Štampaj na termalnom štampaču" at bounding box center [1063, 142] width 113 height 12
